Goal: Information Seeking & Learning: Learn about a topic

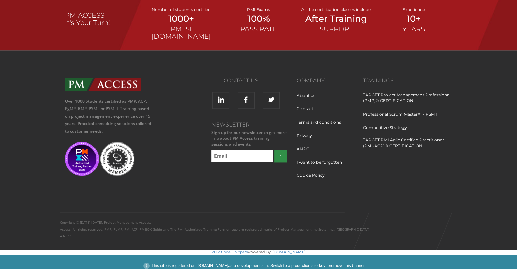
scroll to position [885, 0]
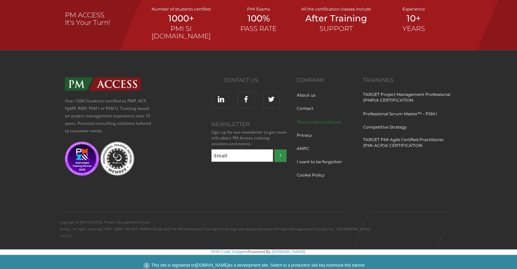
click at [325, 119] on link "Terms and conditions" at bounding box center [321, 125] width 49 height 13
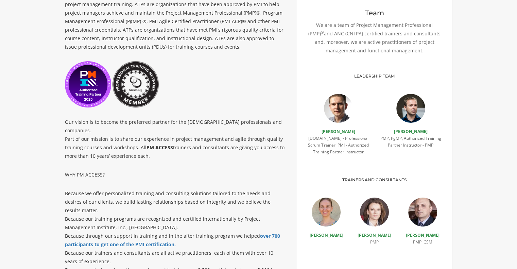
scroll to position [0, 0]
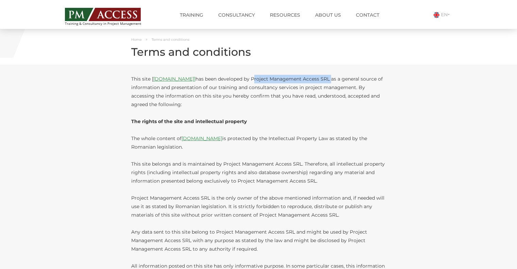
drag, startPoint x: 256, startPoint y: 79, endPoint x: 333, endPoint y: 79, distance: 77.5
click at [333, 79] on p "This site [ www.pmaccess.ro] has been developed by Project Management Access SR…" at bounding box center [258, 92] width 255 height 34
copy p "Project Management Access SRL"
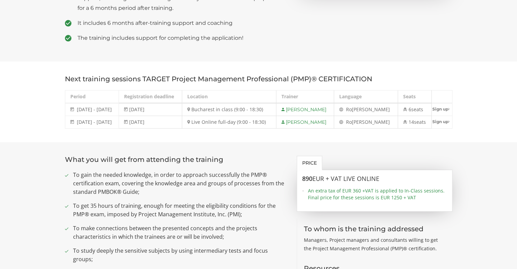
scroll to position [238, 0]
drag, startPoint x: 76, startPoint y: 122, endPoint x: 124, endPoint y: 121, distance: 48.3
click at [119, 121] on td "8 - 12 December 2025 8 - 12 Dec 2025" at bounding box center [92, 122] width 54 height 13
click at [31, 173] on section "What you will get from attending the training To gain the needed knowledge, in …" at bounding box center [258, 261] width 517 height 239
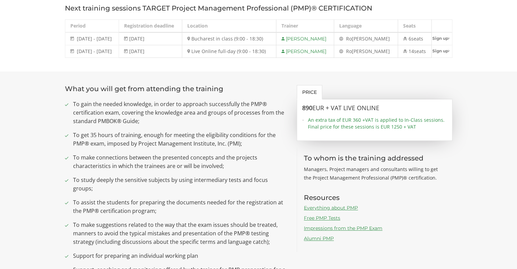
scroll to position [0, 0]
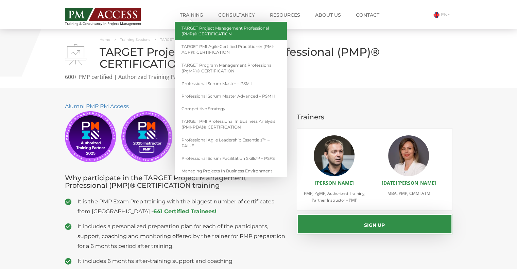
click at [204, 31] on link "TARGET Project Management Professional (PMP)® CERTIFICATION" at bounding box center [231, 31] width 112 height 18
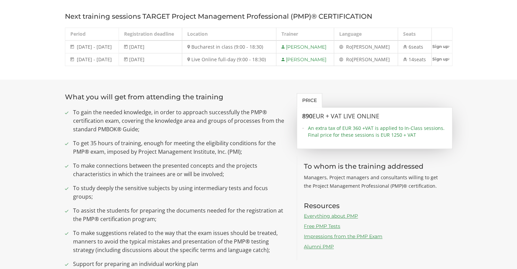
scroll to position [306, 0]
